Goal: Navigation & Orientation: Find specific page/section

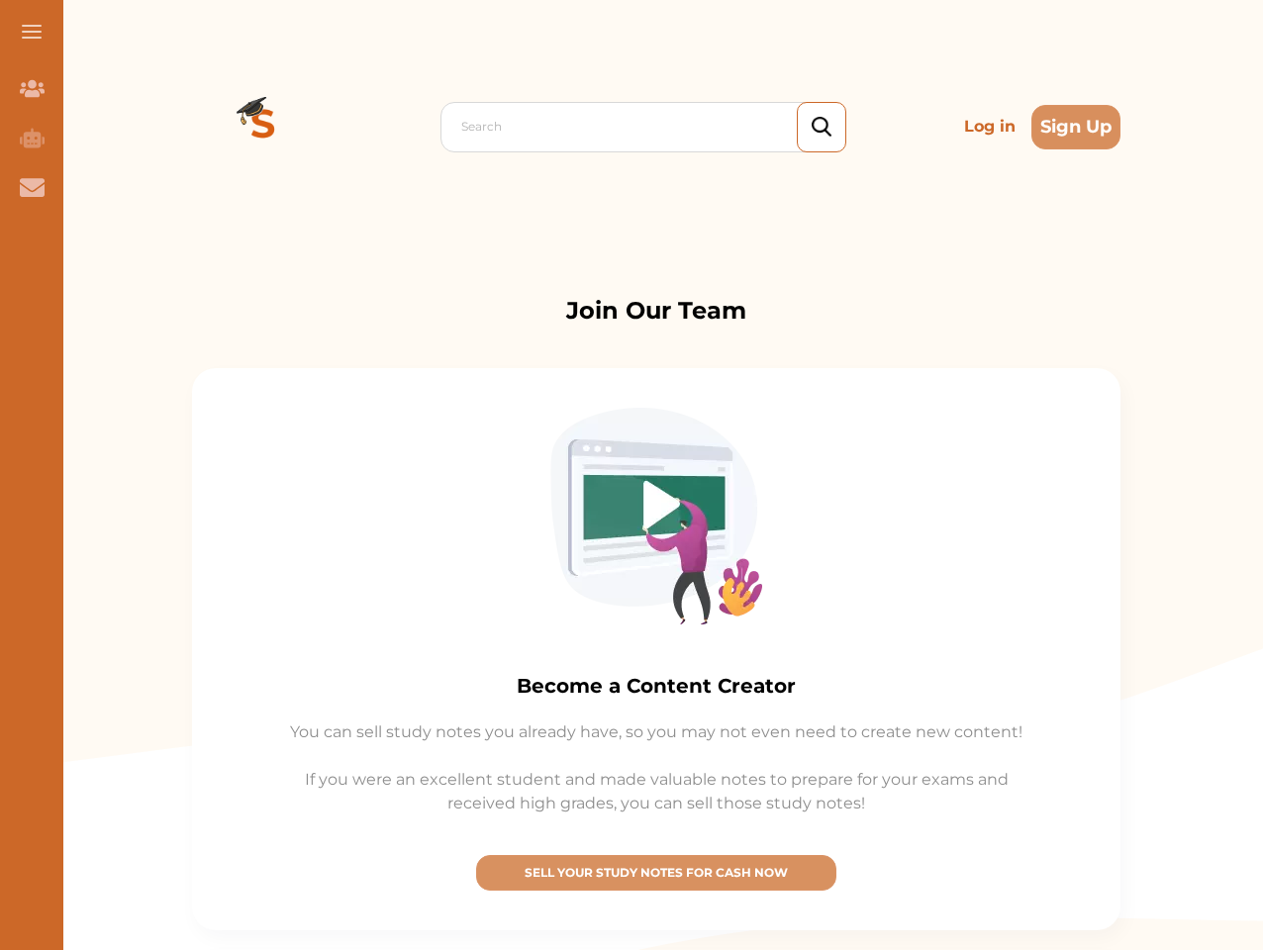
click at [632, 475] on img at bounding box center [656, 516] width 212 height 217
click at [32, 32] on span at bounding box center [32, 32] width 20 height 2
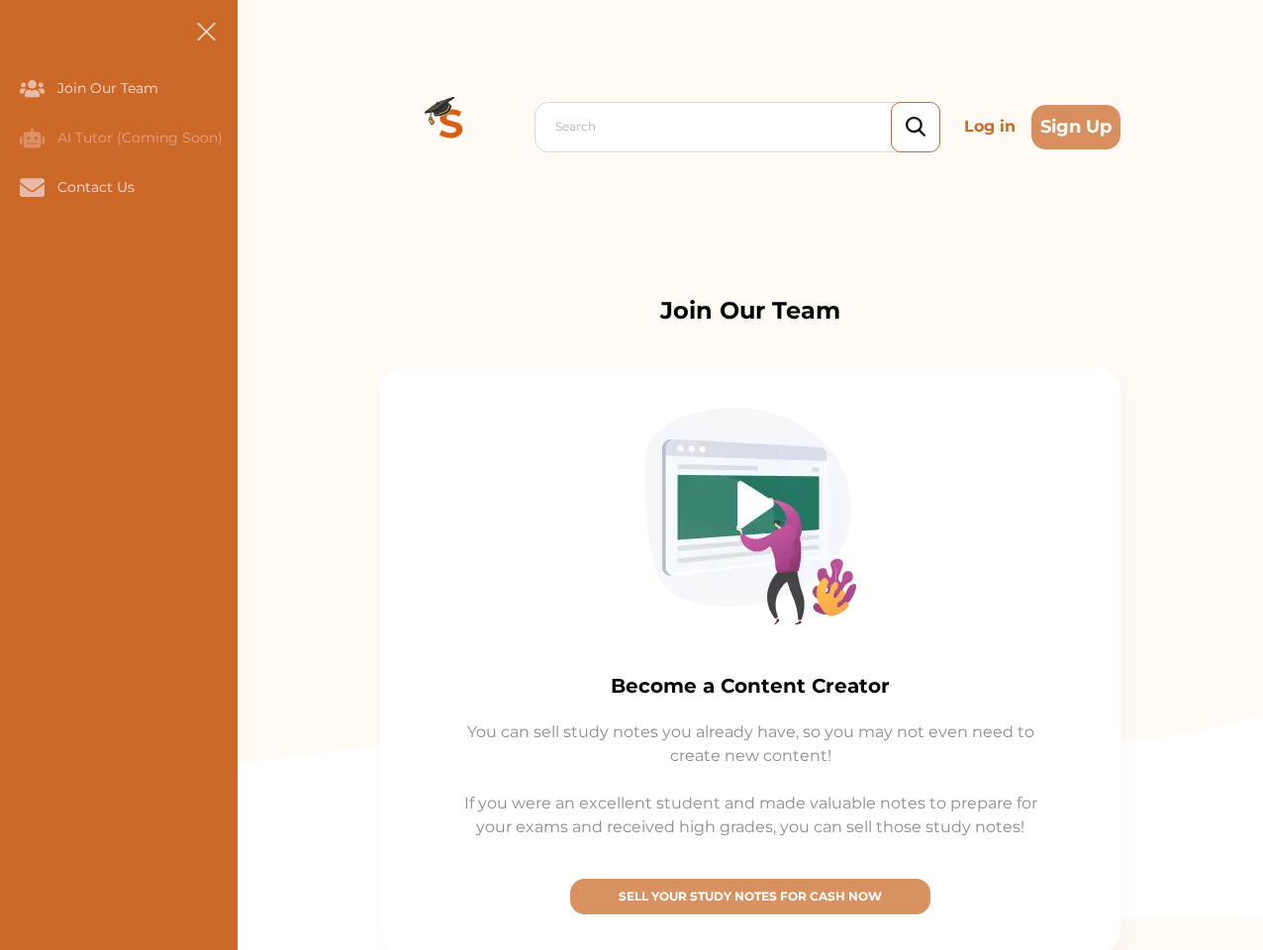
click at [32, 88] on icon "Join Our Team" at bounding box center [32, 88] width 25 height 17
click at [32, 138] on icon "AI Tutor (Coming Soon)" at bounding box center [32, 138] width 25 height 20
click at [32, 187] on icon "Contact Us" at bounding box center [32, 187] width 25 height 18
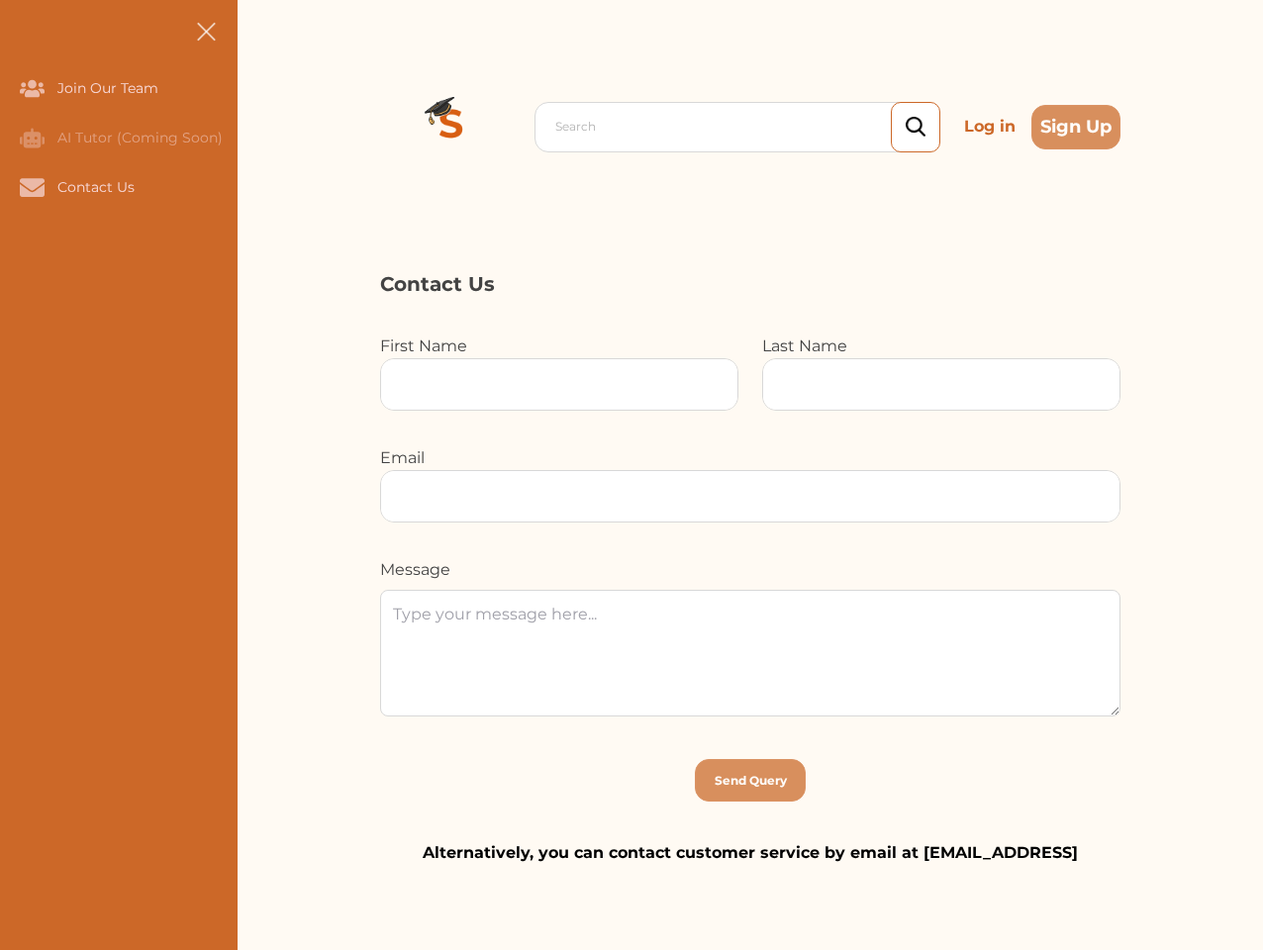
click at [263, 127] on div "Search Log in Sign Up Search Log in Sign Up" at bounding box center [751, 126] width 1026 height 253
click at [990, 127] on p "Log in" at bounding box center [989, 127] width 67 height 40
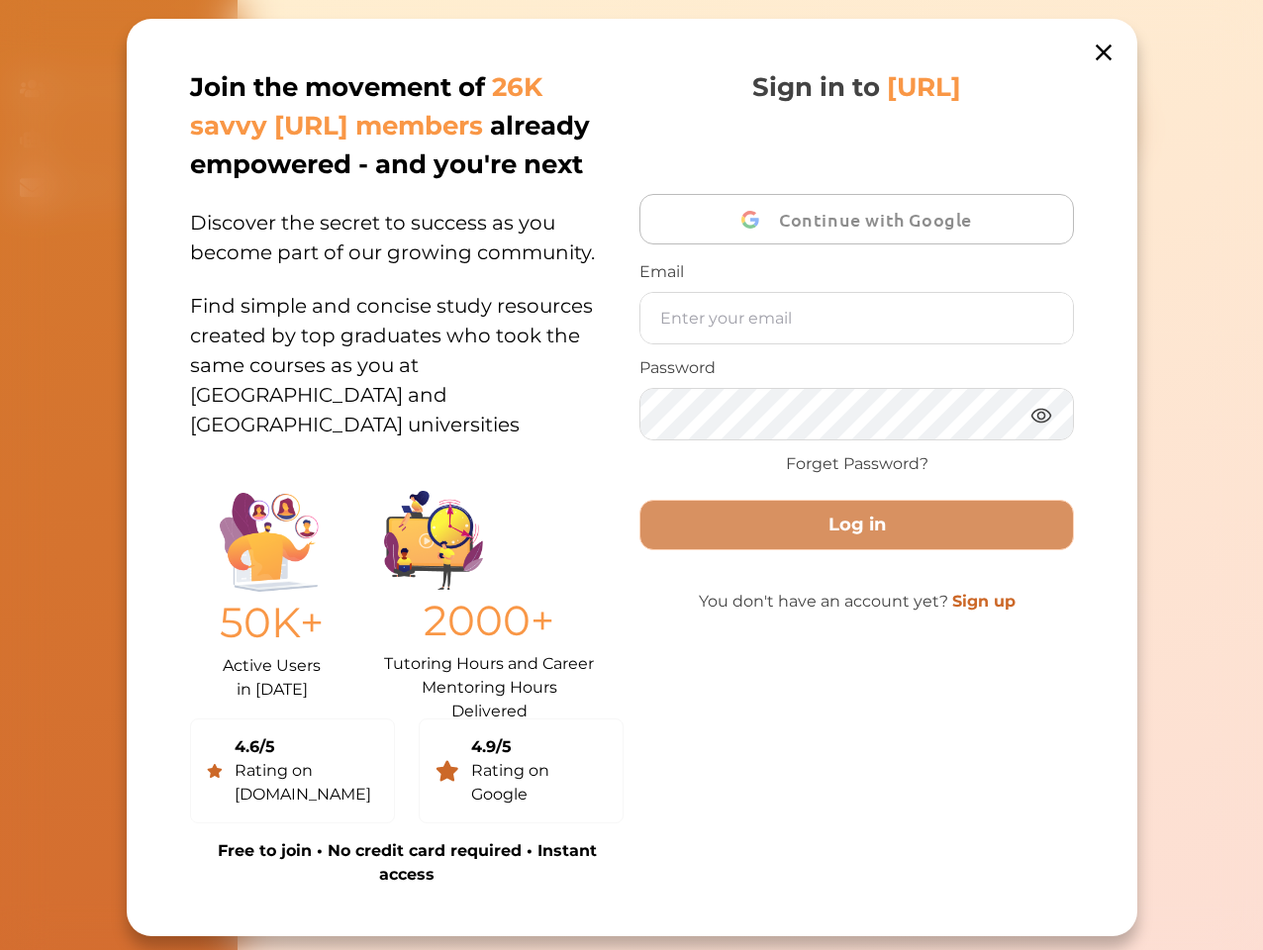
click at [1076, 127] on div "Join the movement of 26K savvy [URL] members already empowered - and you're nex…" at bounding box center [632, 478] width 1011 height 918
click at [656, 873] on div "Sign in to [URL] Continue with Google Email Password Forget Password? Log in Yo…" at bounding box center [857, 477] width 434 height 819
